Goal: Find specific fact: Find contact information

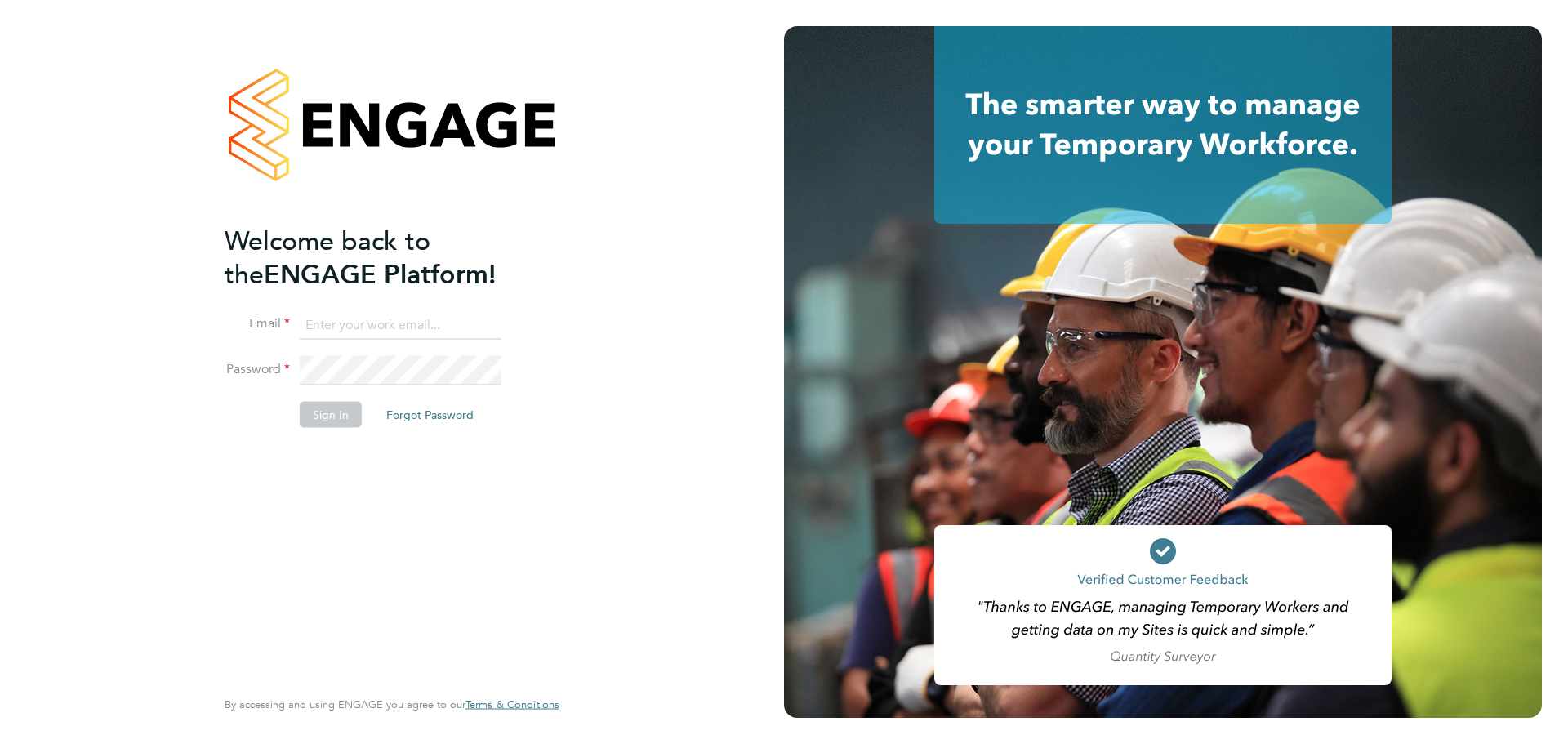
type input "iryna.blair@mclarenresourcing.co.uk"
click at [353, 422] on button "Sign In" at bounding box center [331, 414] width 62 height 26
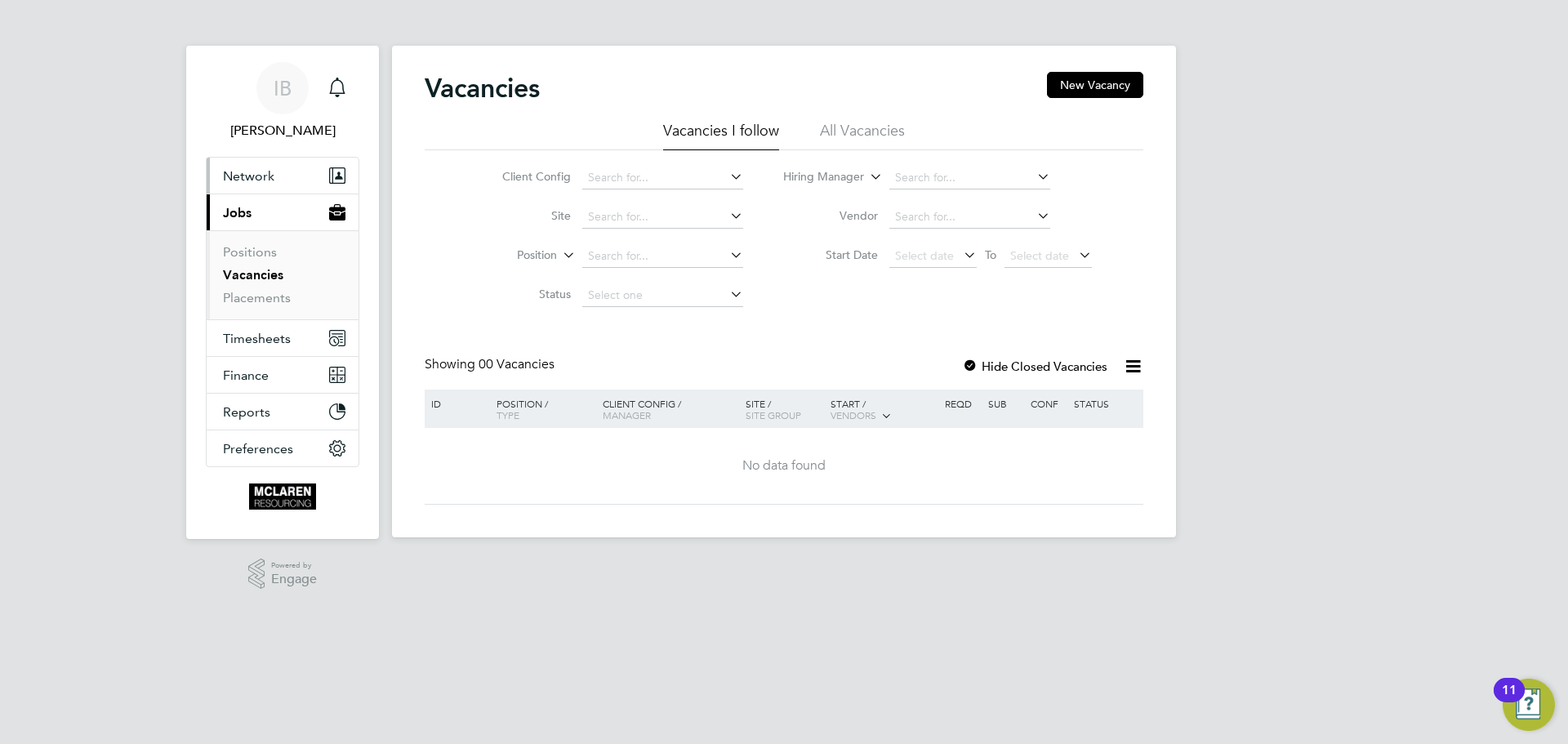
click at [256, 171] on span "Network" at bounding box center [248, 176] width 52 height 16
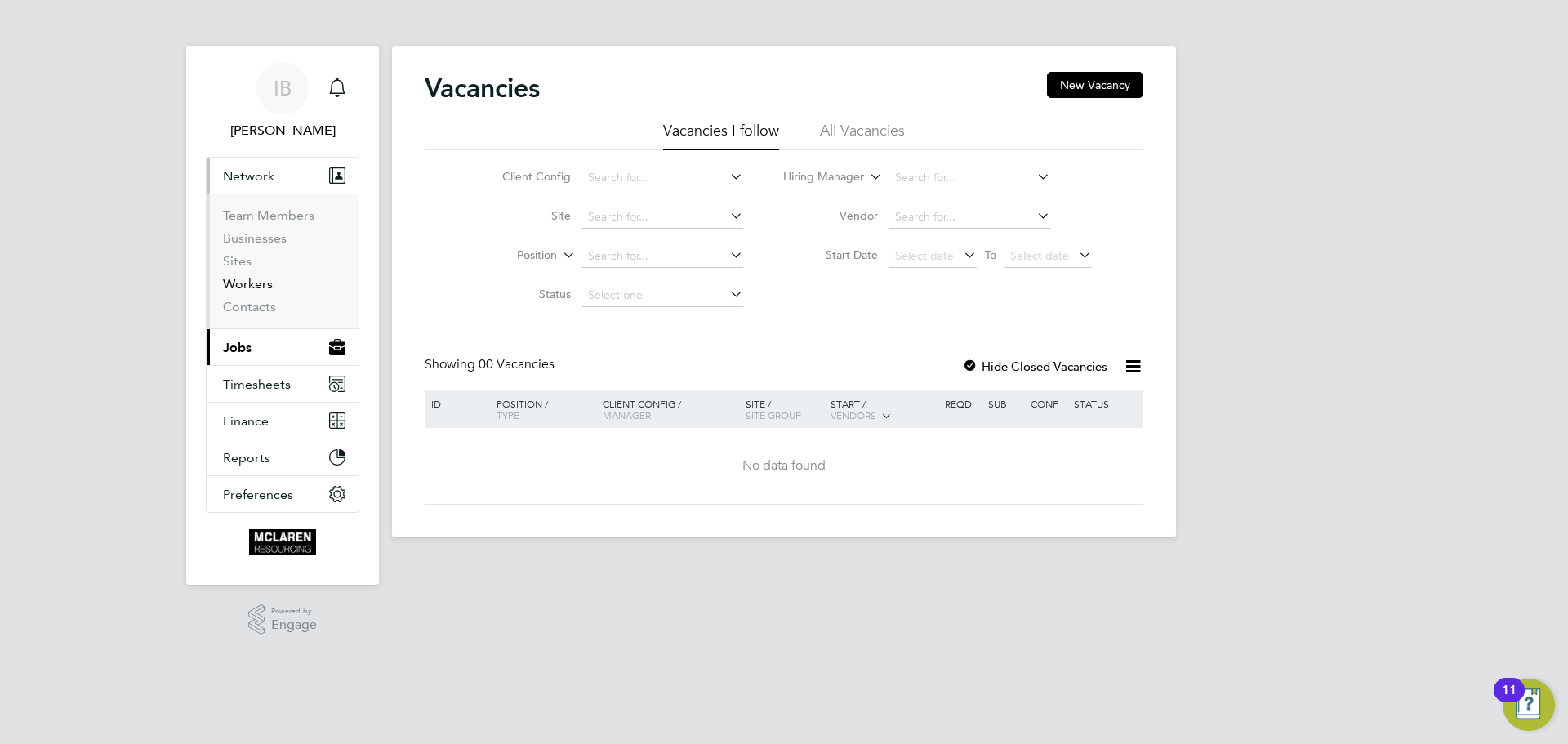
click at [247, 288] on link "Workers" at bounding box center [248, 284] width 50 height 16
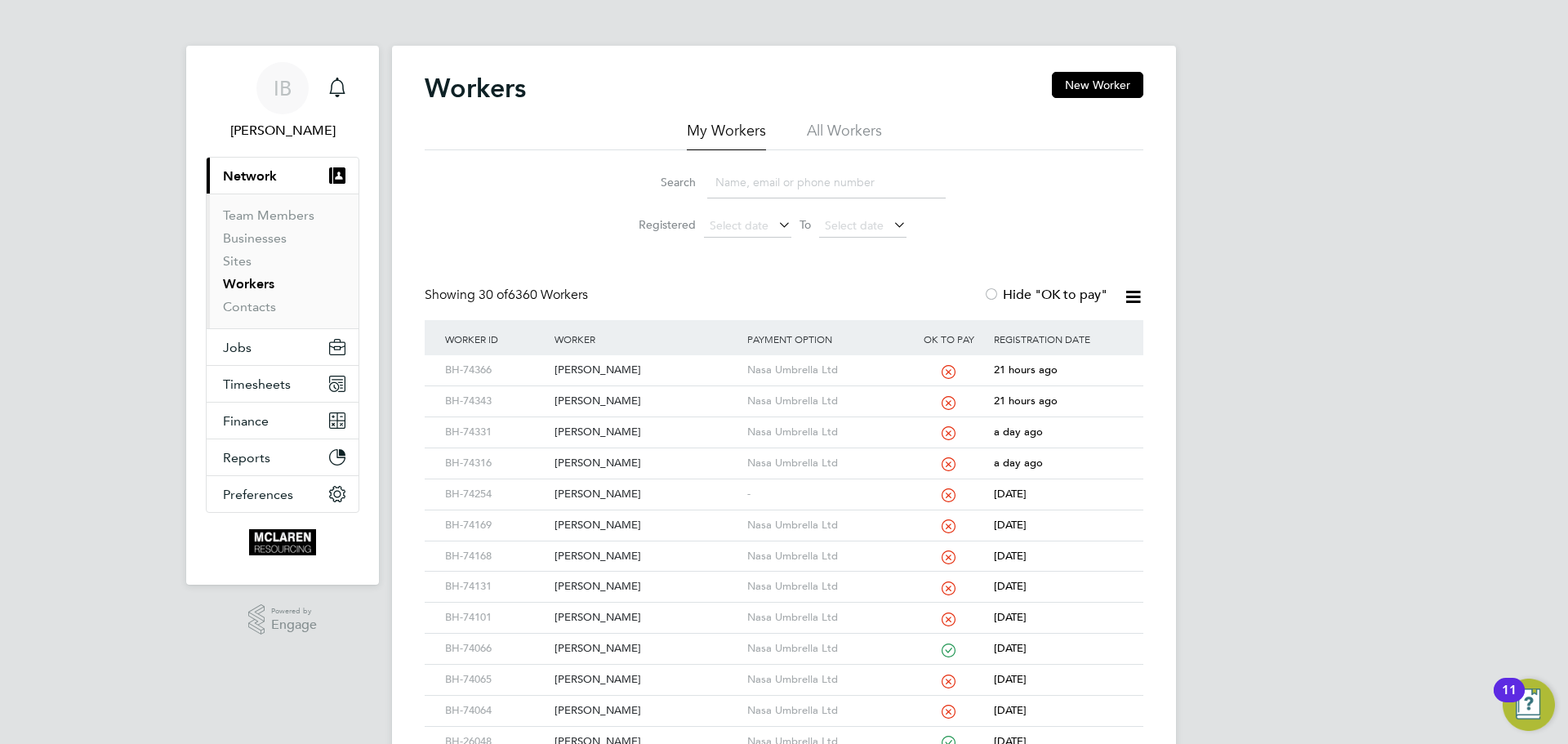
click at [738, 186] on input at bounding box center [826, 182] width 239 height 32
paste input "[PERSON_NAME]"
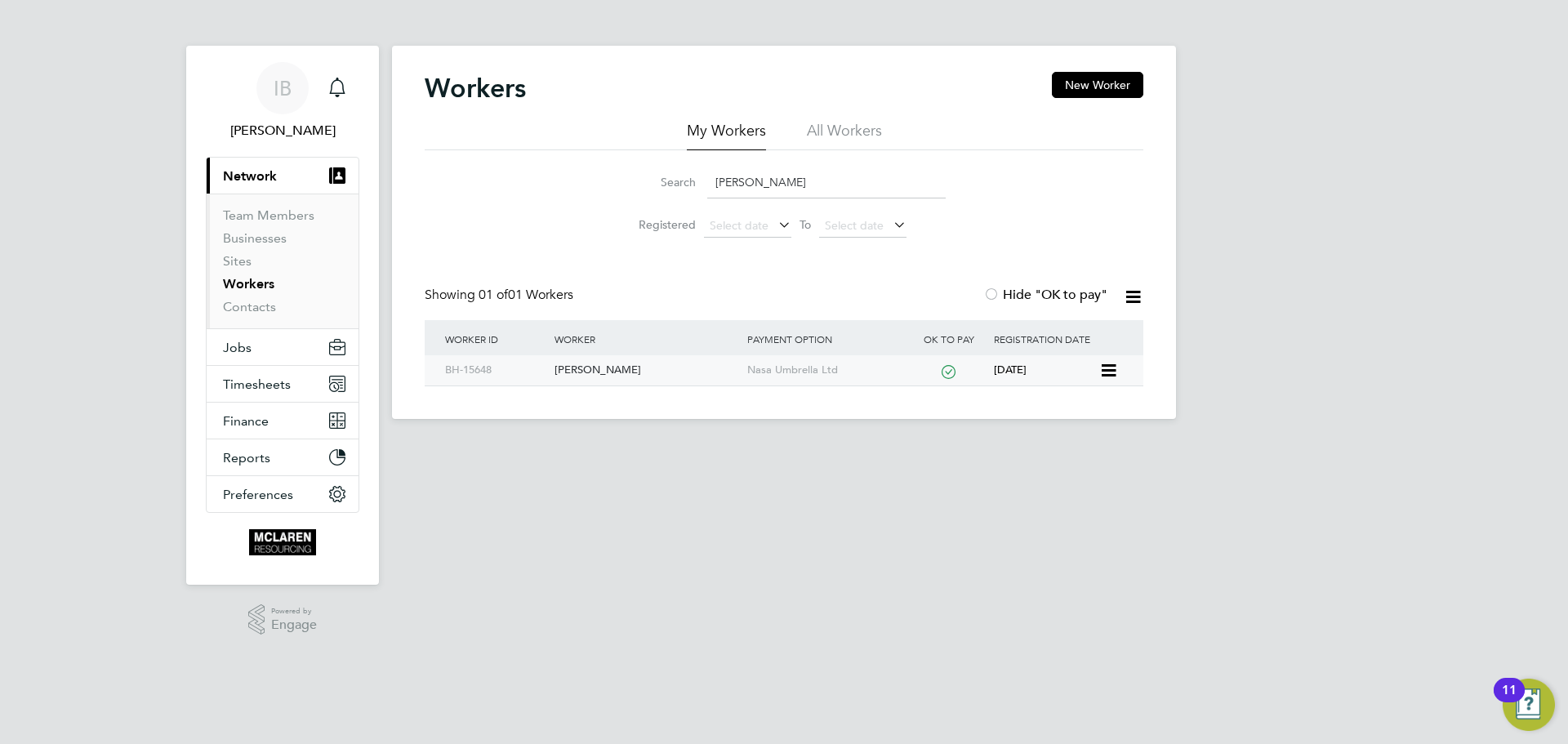
type input "[PERSON_NAME]"
click at [594, 373] on div "[PERSON_NAME]" at bounding box center [646, 370] width 192 height 31
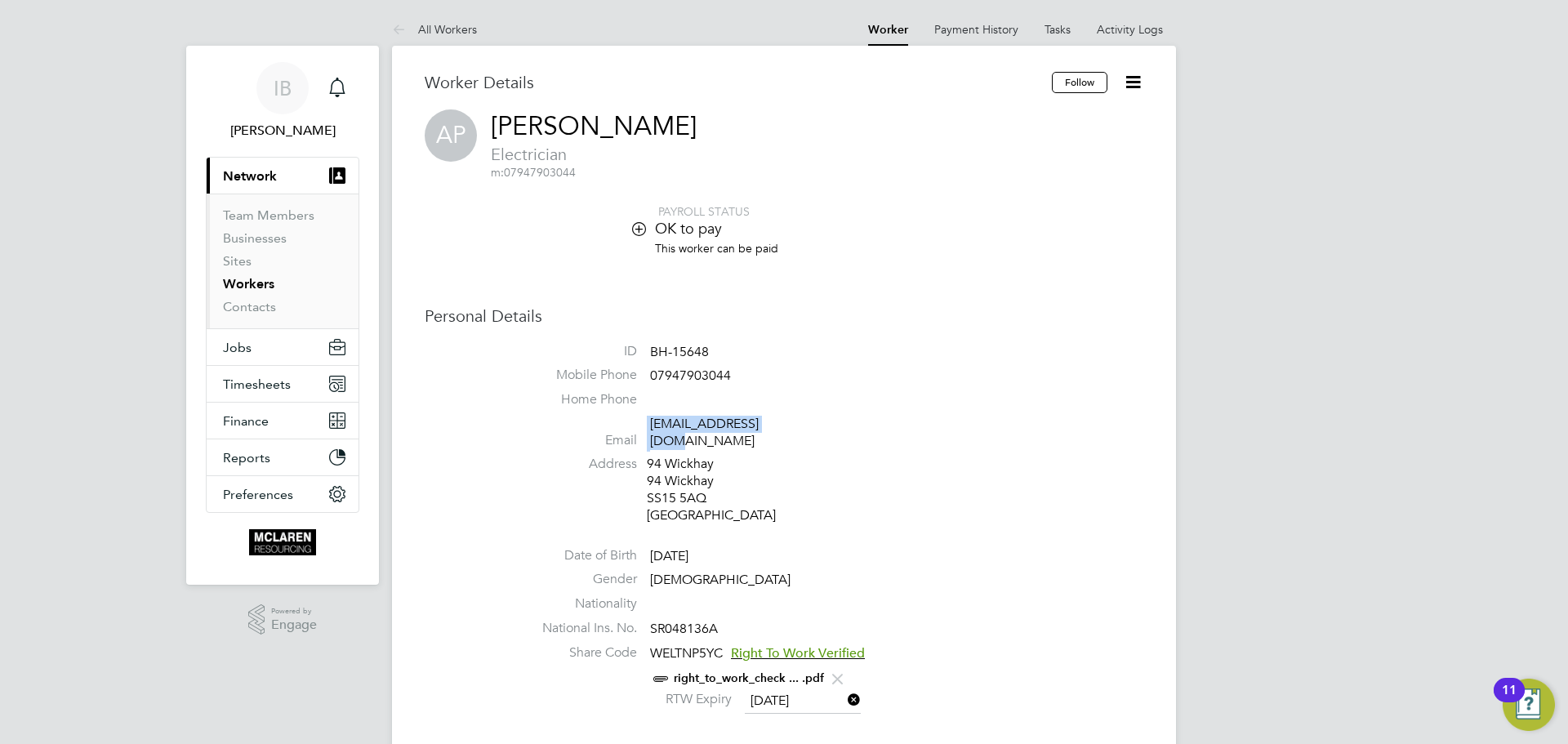
drag, startPoint x: 793, startPoint y: 424, endPoint x: 640, endPoint y: 432, distance: 153.2
click at [640, 432] on li "Email [EMAIL_ADDRESS][DOMAIN_NAME]" at bounding box center [832, 436] width 620 height 40
copy li "[EMAIL_ADDRESS][DOMAIN_NAME]"
